Goal: Entertainment & Leisure: Browse casually

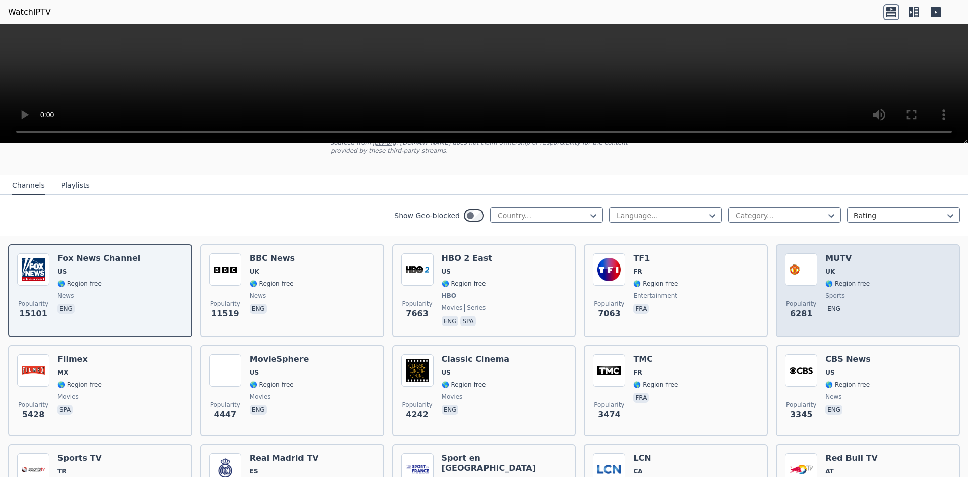
scroll to position [101, 0]
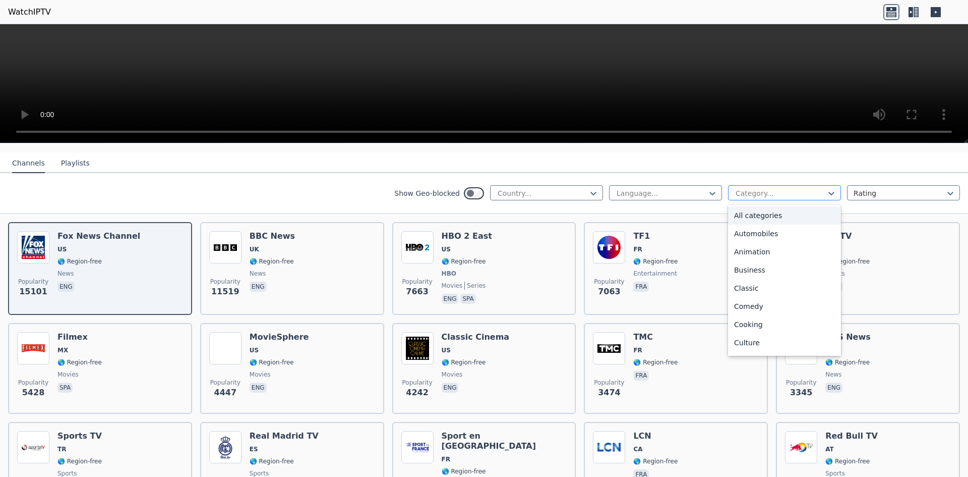
click at [751, 188] on div at bounding box center [781, 193] width 92 height 10
click at [758, 299] on div "Sports" at bounding box center [784, 308] width 113 height 18
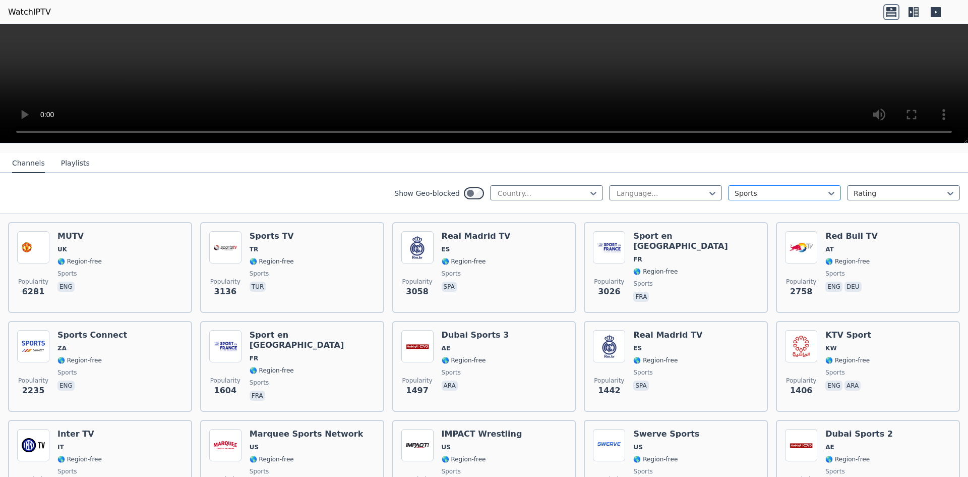
click at [750, 188] on div at bounding box center [781, 193] width 92 height 10
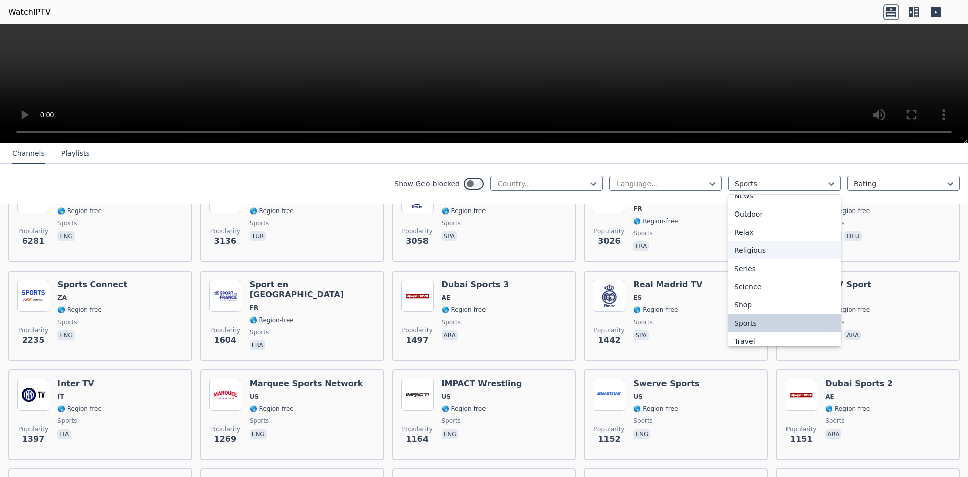
scroll to position [292, 0]
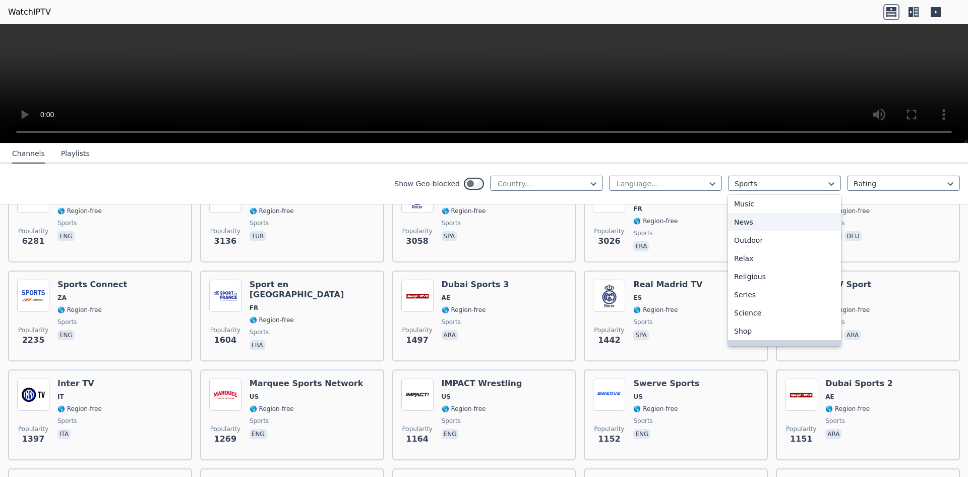
click at [749, 219] on div "News" at bounding box center [784, 222] width 113 height 18
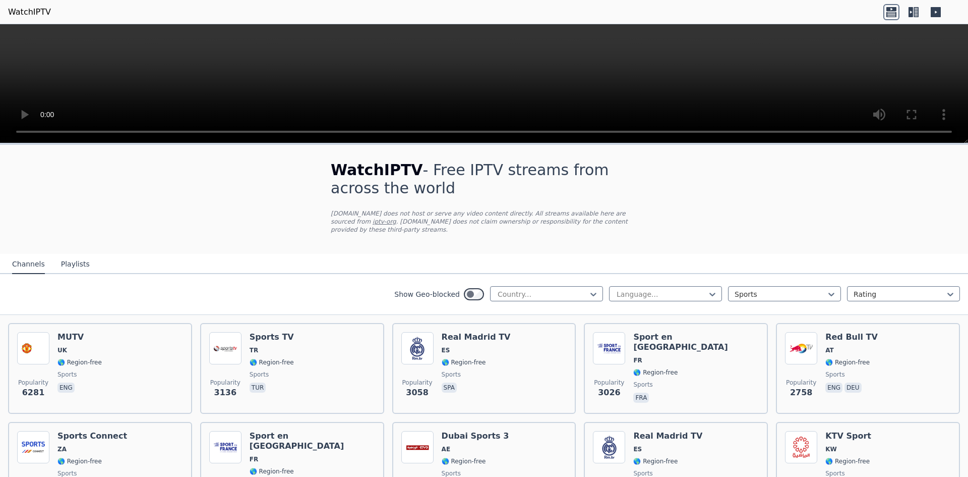
click at [754, 276] on div "Show Geo-blocked Country... Language... Sports Rating" at bounding box center [484, 294] width 968 height 41
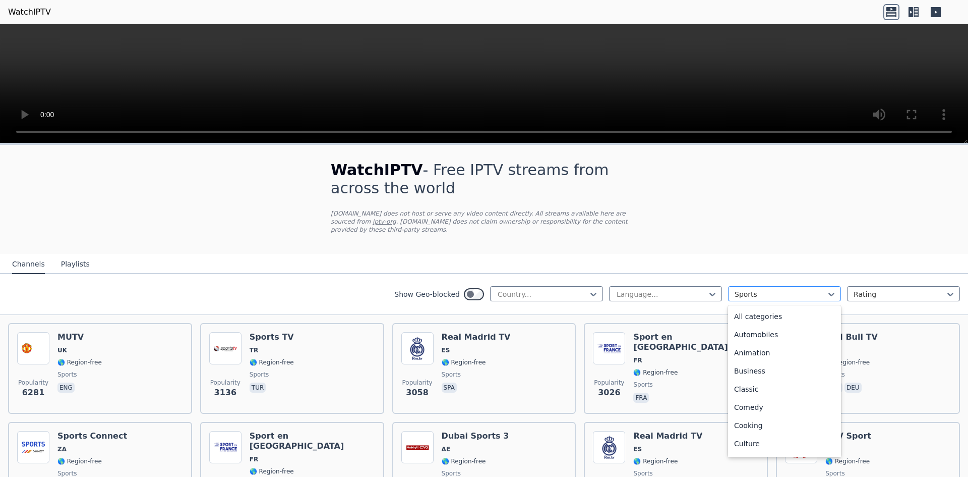
click at [753, 286] on div "Sports" at bounding box center [784, 293] width 113 height 15
